Goal: Task Accomplishment & Management: Manage account settings

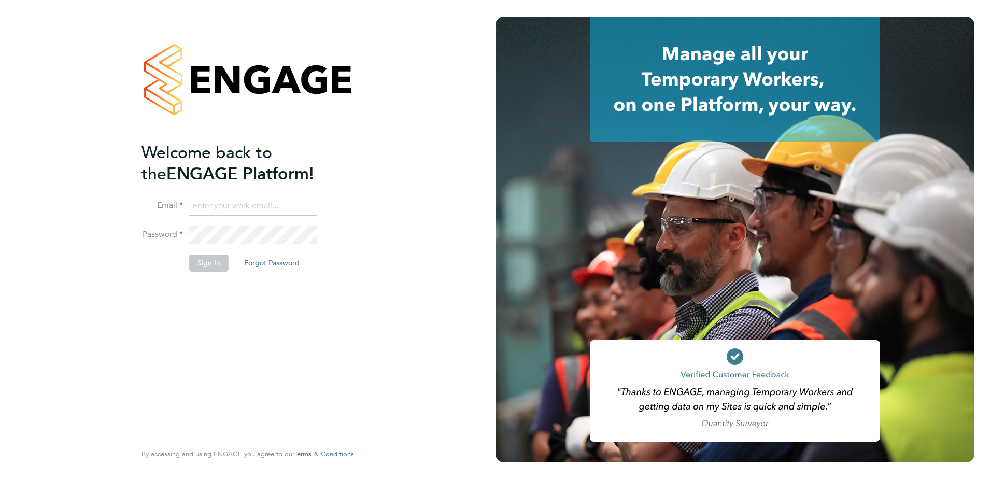
type input "[PERSON_NAME][EMAIL_ADDRESS][PERSON_NAME][DOMAIN_NAME]"
click at [207, 257] on button "Sign In" at bounding box center [208, 263] width 39 height 17
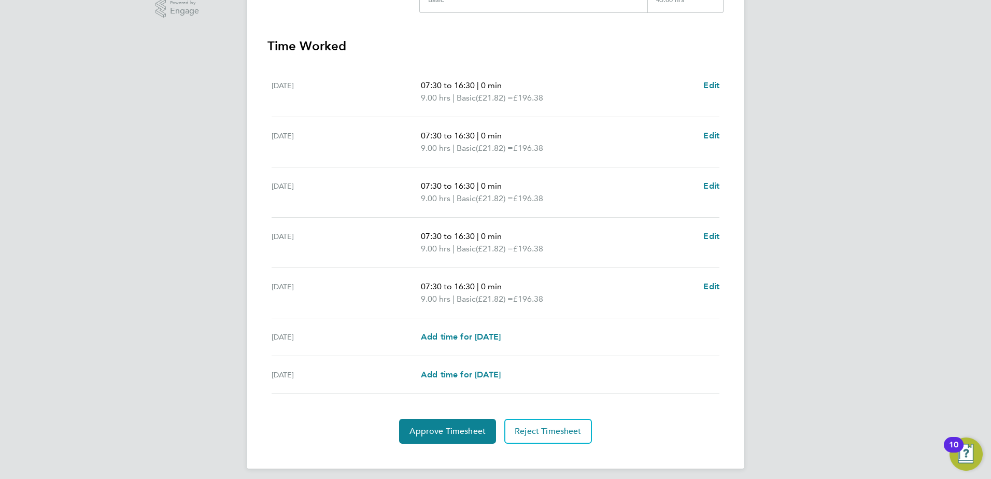
scroll to position [278, 0]
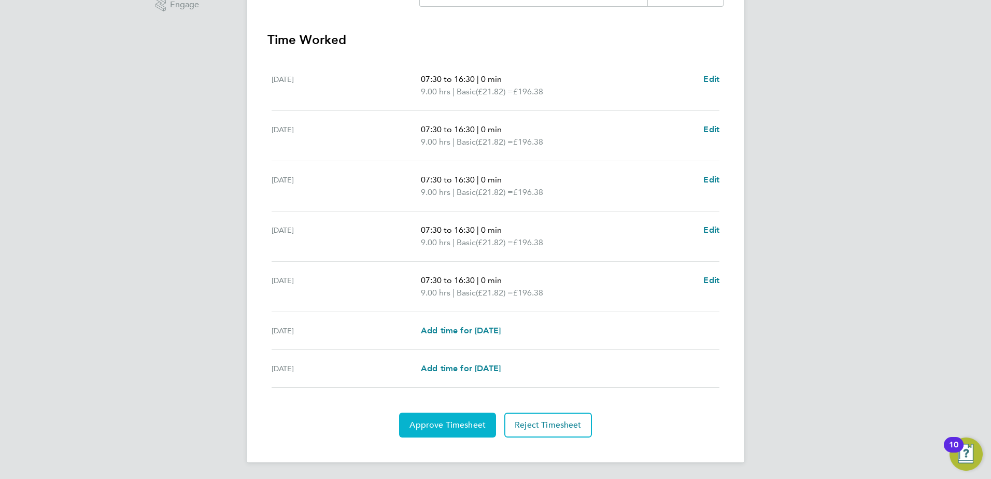
click at [456, 415] on button "Approve Timesheet" at bounding box center [447, 425] width 97 height 25
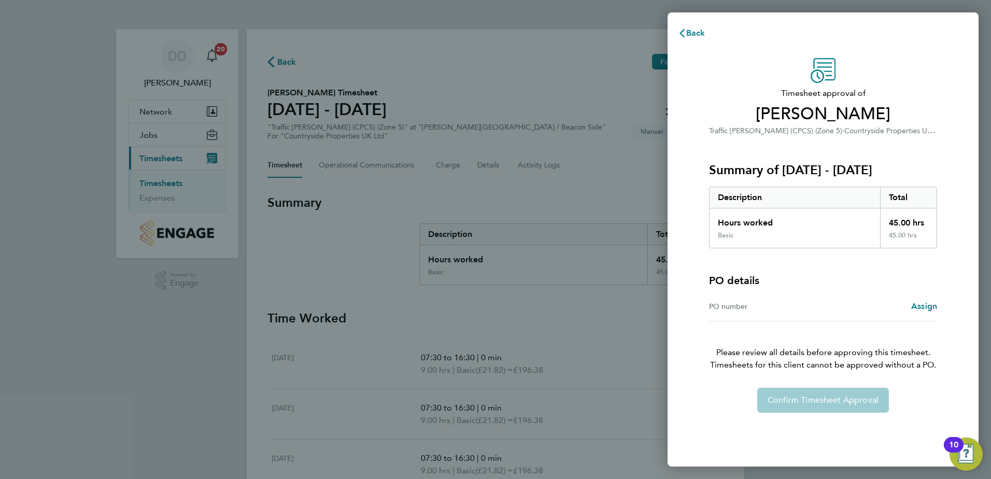
click at [841, 406] on div "Confirm Timesheet Approval" at bounding box center [823, 400] width 253 height 25
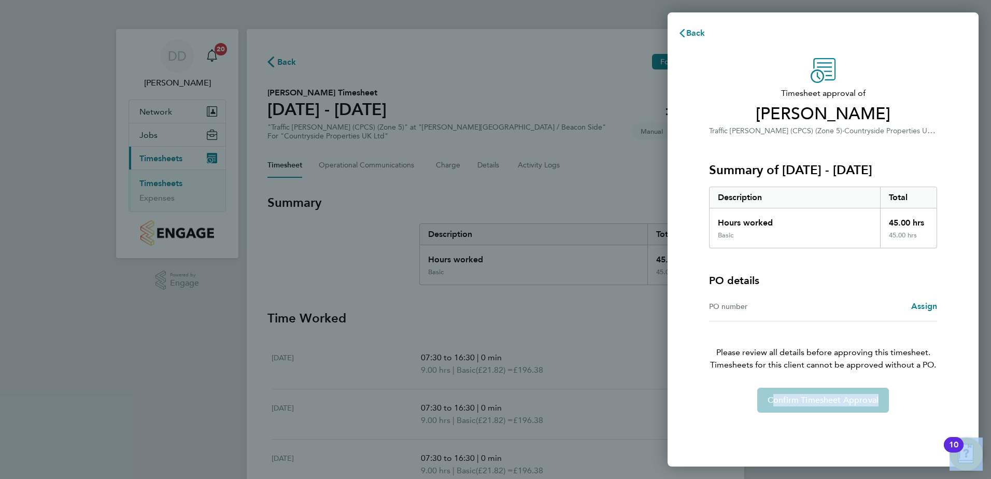
click at [841, 406] on div "Confirm Timesheet Approval" at bounding box center [823, 400] width 253 height 25
click at [705, 34] on button "Back" at bounding box center [692, 33] width 48 height 21
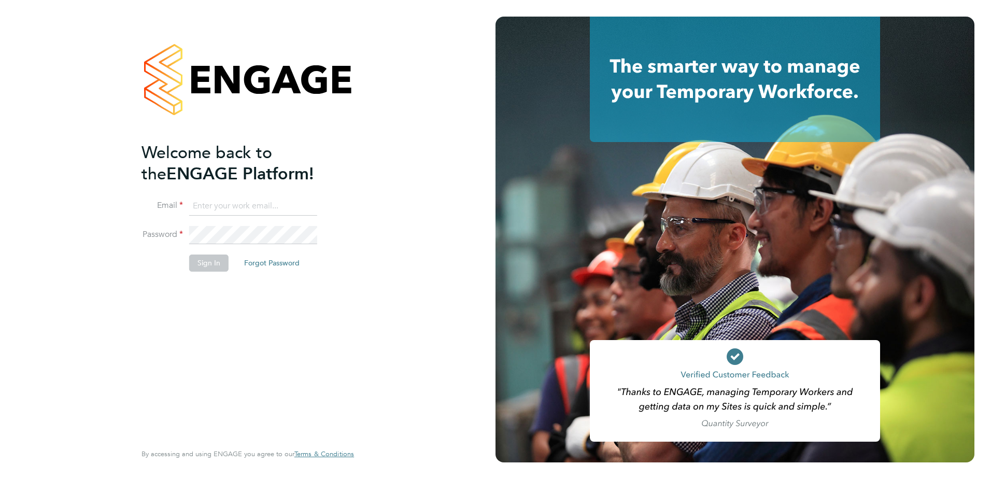
type input "david.dodd@vistry.co.uk"
click at [218, 262] on button "Sign In" at bounding box center [208, 263] width 39 height 17
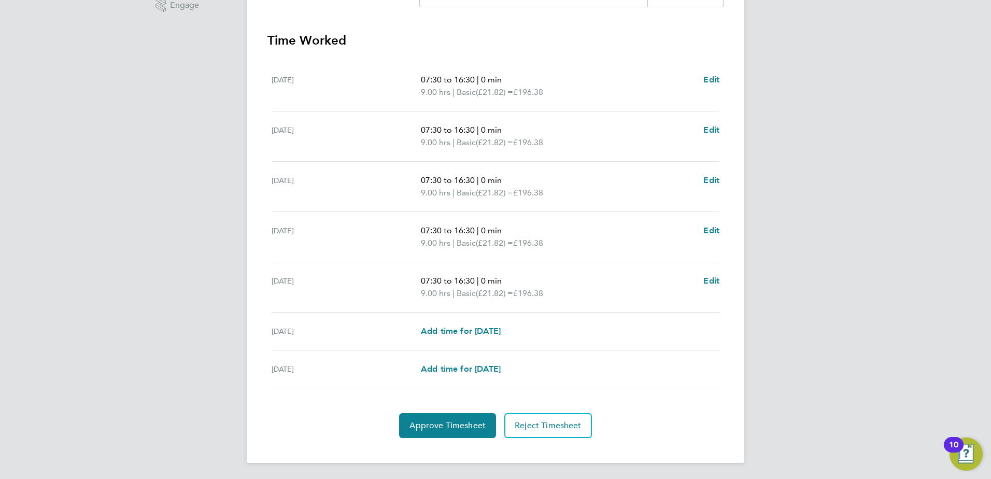
scroll to position [278, 0]
click at [446, 431] on button "Approve Timesheet" at bounding box center [447, 425] width 97 height 25
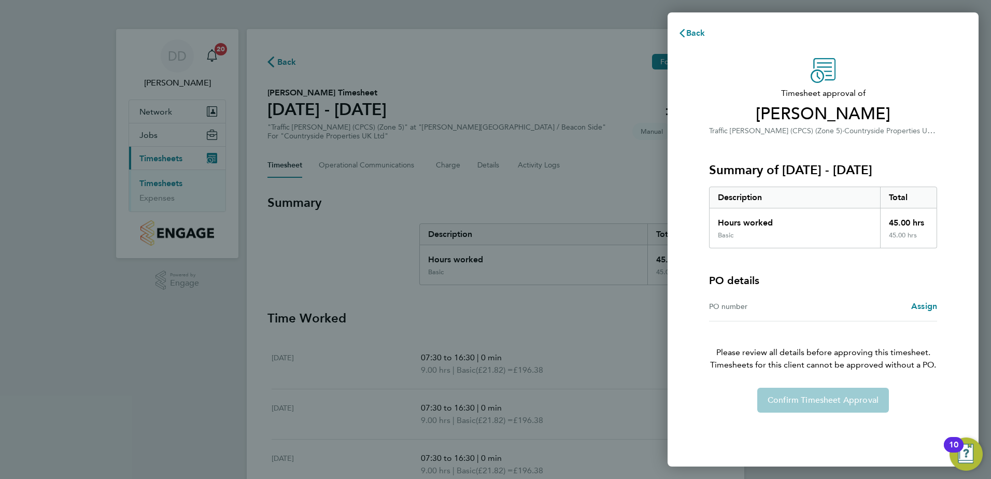
click at [164, 162] on div "Back Timesheet approval of Azam Cameron Traffic Marshall (CPCS) (Zone 5) · Coun…" at bounding box center [495, 239] width 991 height 479
click at [790, 402] on div "Confirm Timesheet Approval" at bounding box center [823, 400] width 253 height 25
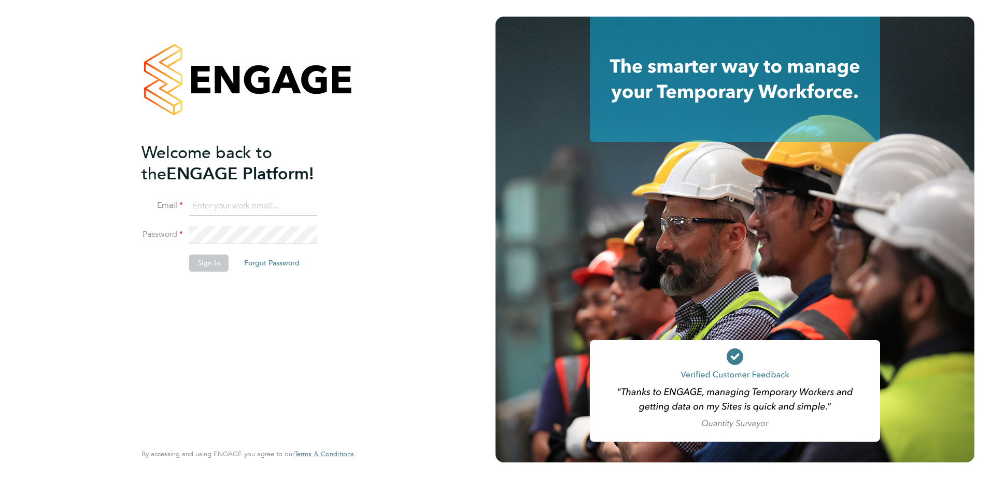
type input "[PERSON_NAME][EMAIL_ADDRESS][PERSON_NAME][DOMAIN_NAME]"
click at [203, 278] on li "Sign In Forgot Password" at bounding box center [243, 268] width 202 height 27
click at [202, 258] on button "Sign In" at bounding box center [208, 263] width 39 height 17
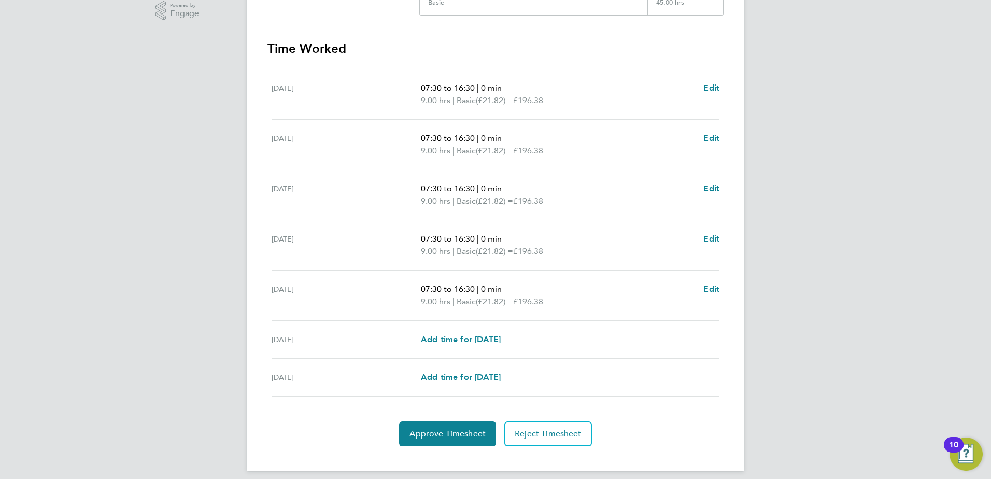
scroll to position [278, 0]
